Goal: Information Seeking & Learning: Learn about a topic

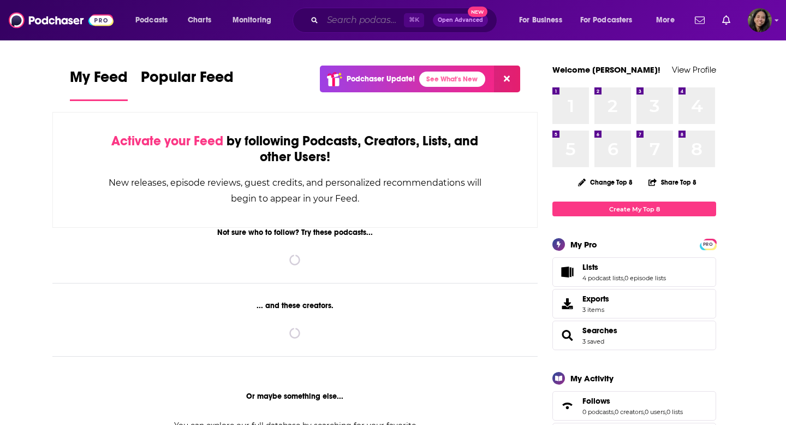
click at [344, 28] on div "⌘ K Open Advanced New" at bounding box center [395, 20] width 205 height 25
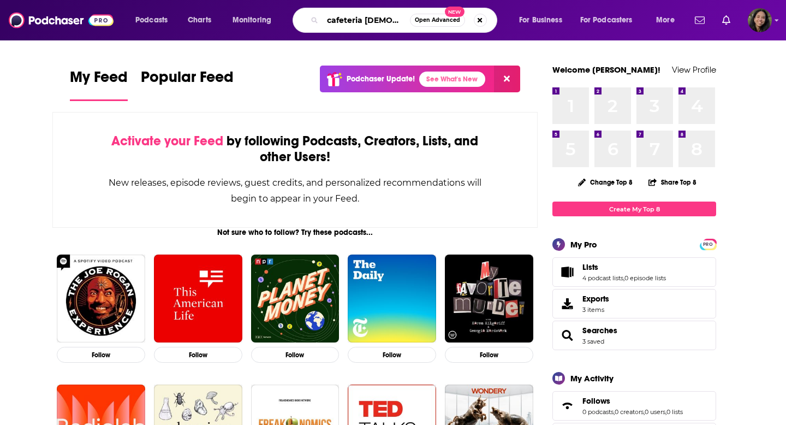
type input "cafeteria [DEMOGRAPHIC_DATA]"
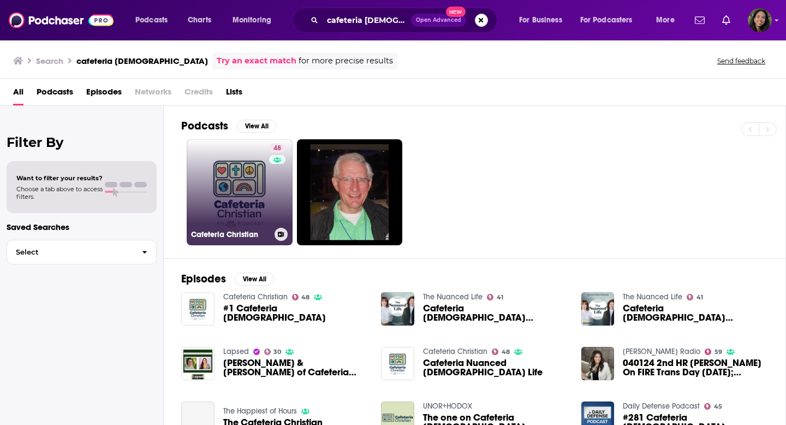
click at [226, 158] on link "48 Cafeteria Christian" at bounding box center [240, 192] width 106 height 106
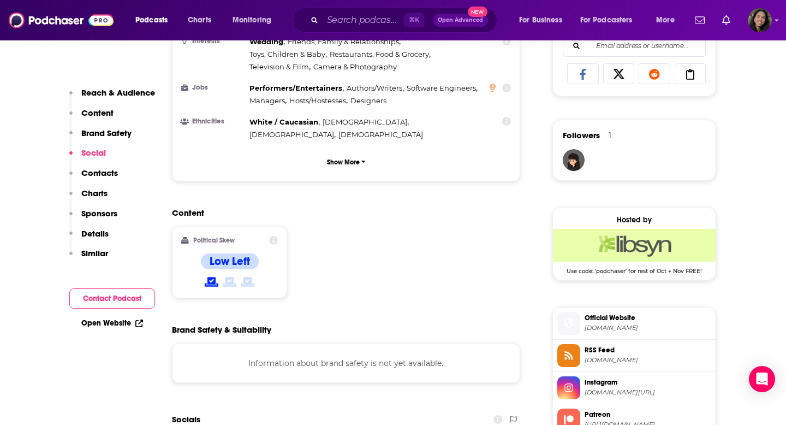
scroll to position [905, 0]
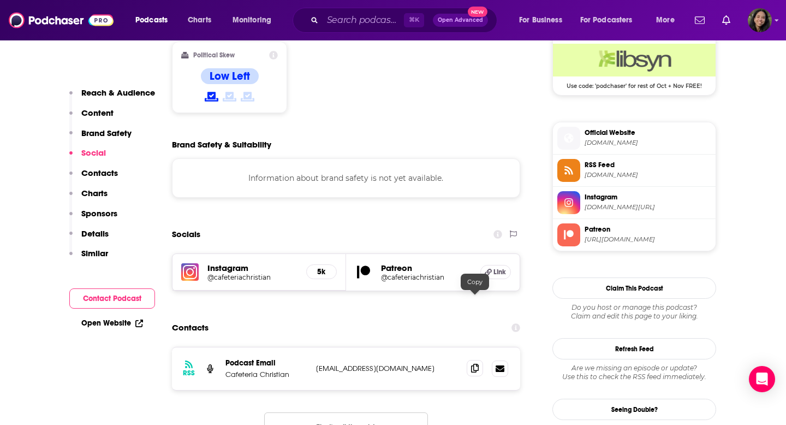
click at [477, 364] on icon at bounding box center [475, 368] width 8 height 9
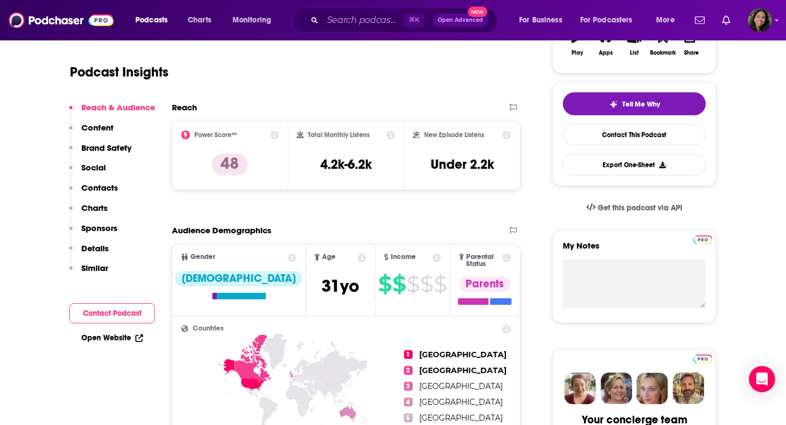
scroll to position [0, 0]
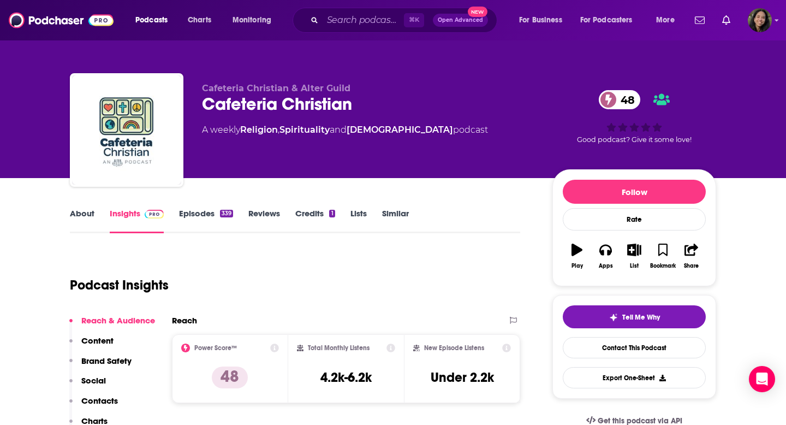
click at [79, 209] on link "About" at bounding box center [82, 220] width 25 height 25
